Goal: Information Seeking & Learning: Stay updated

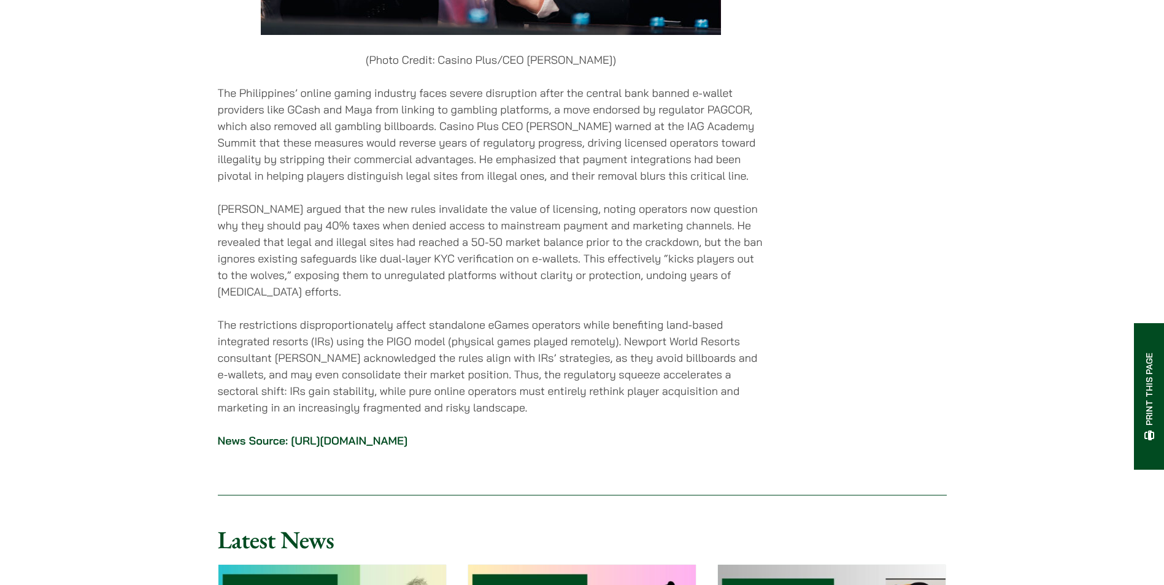
scroll to position [3743, 0]
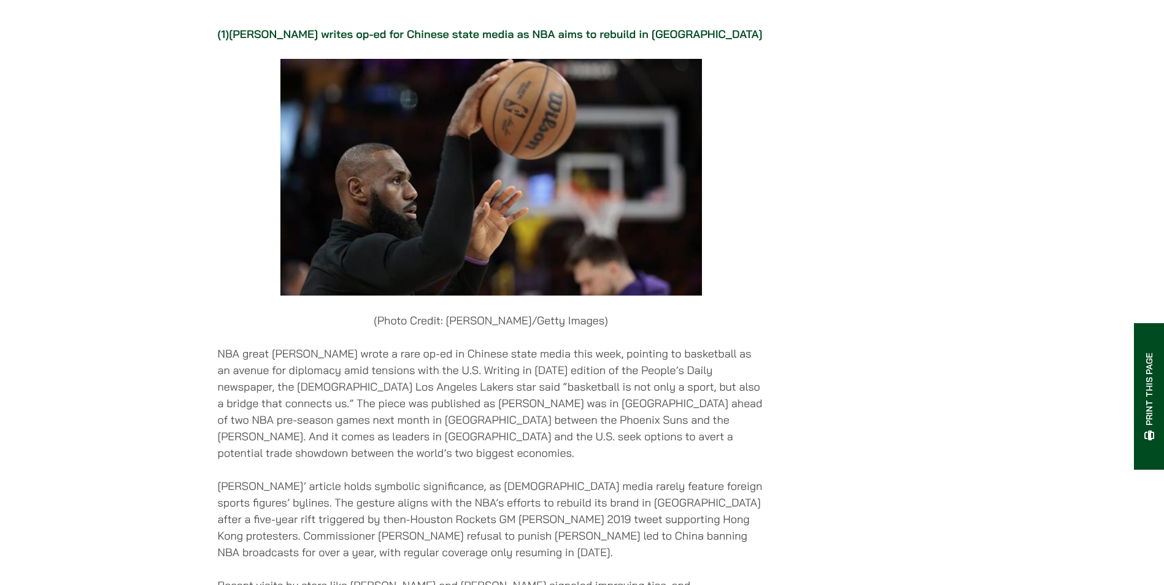
scroll to position [736, 0]
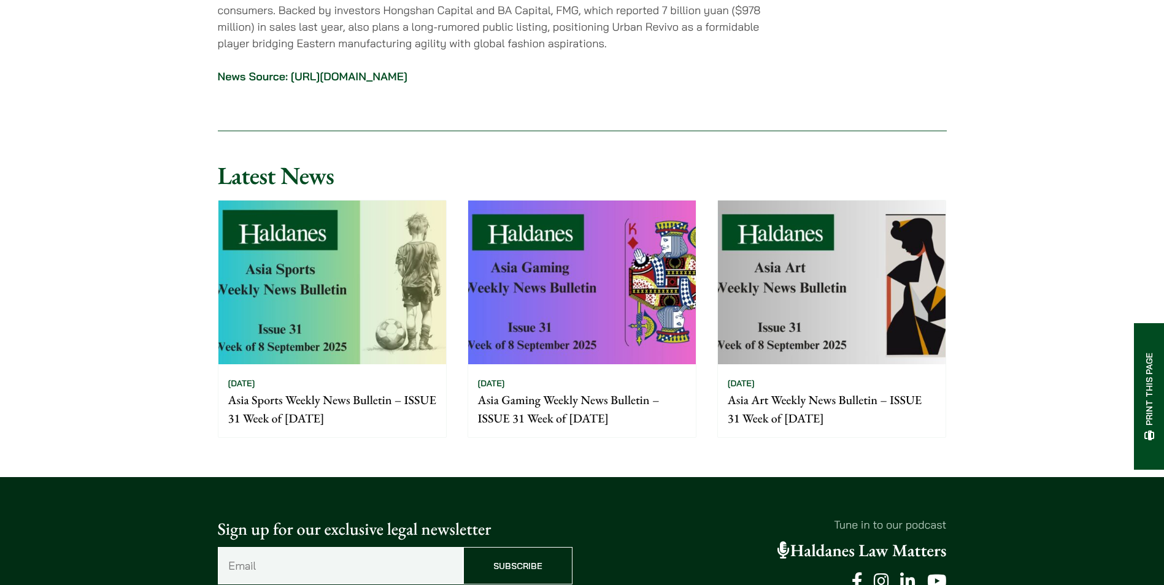
scroll to position [3805, 0]
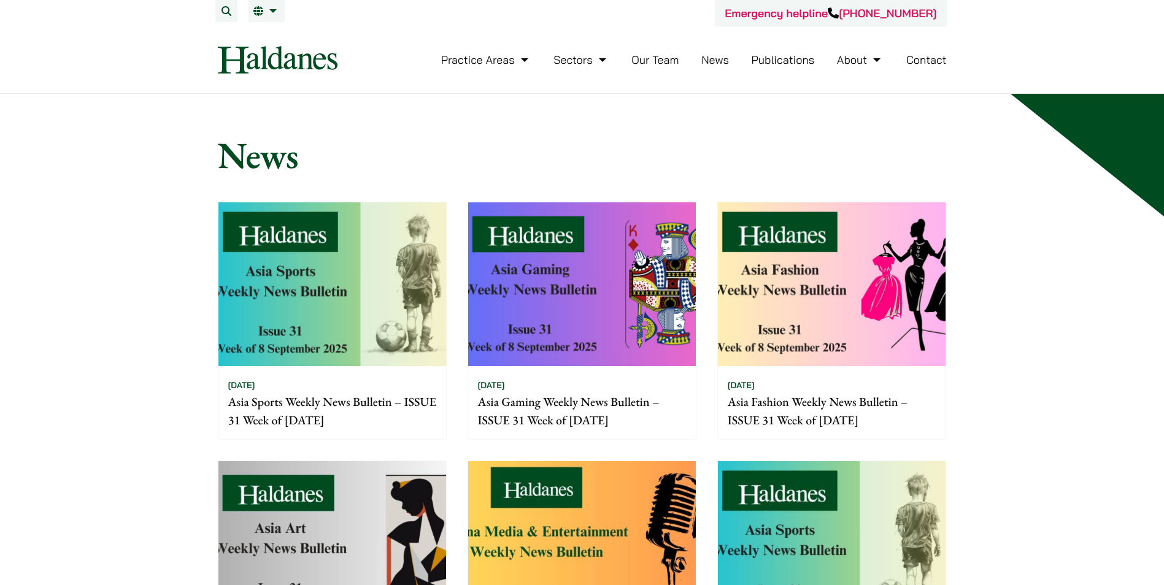
scroll to position [61, 0]
